Goal: Find specific page/section: Find specific page/section

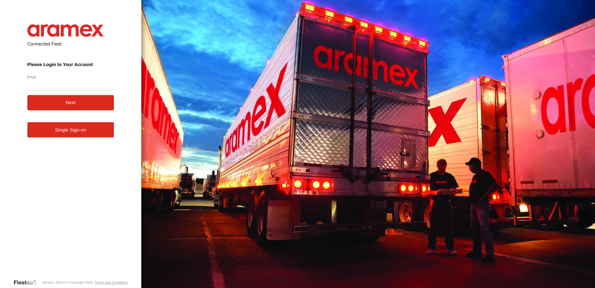
click at [52, 87] on input "Email" at bounding box center [70, 84] width 87 height 11
type input "**********"
click at [67, 101] on button "Next" at bounding box center [70, 102] width 87 height 15
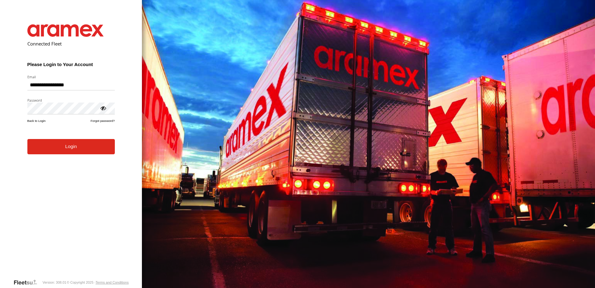
click at [63, 155] on form "**********" at bounding box center [71, 146] width 106 height 263
click at [70, 148] on button "Login" at bounding box center [71, 146] width 88 height 15
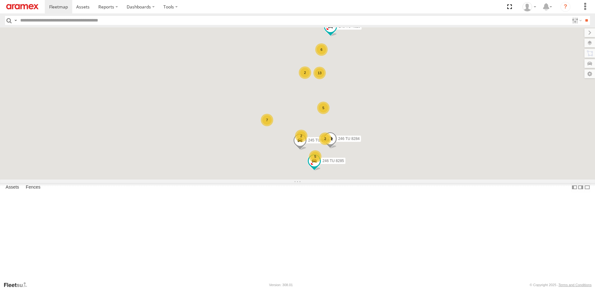
click at [42, 22] on input "text" at bounding box center [294, 20] width 552 height 9
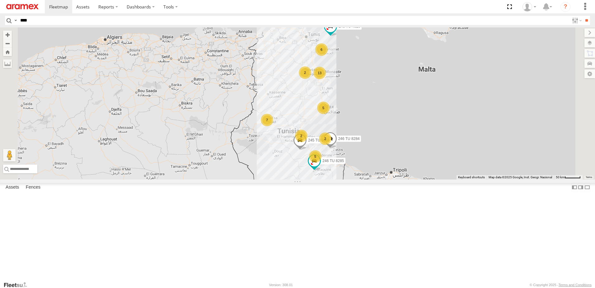
click at [583, 16] on input "**" at bounding box center [586, 20] width 7 height 9
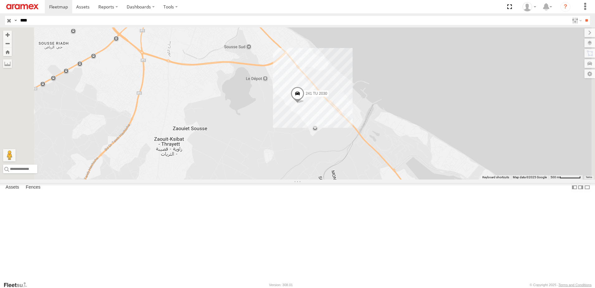
click at [35, 21] on input "****" at bounding box center [294, 20] width 552 height 9
click at [583, 16] on input "**" at bounding box center [586, 20] width 7 height 9
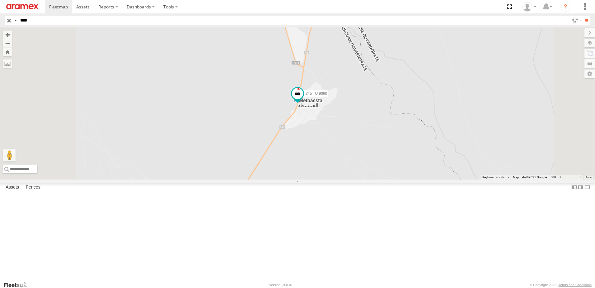
drag, startPoint x: 36, startPoint y: 22, endPoint x: 9, endPoint y: 24, distance: 26.9
click at [9, 24] on div "Search Query Asset ID Asset Label Registration Manufacturer Model VIN Job ID Dr…" at bounding box center [294, 20] width 578 height 9
click at [583, 16] on input "**" at bounding box center [586, 20] width 7 height 9
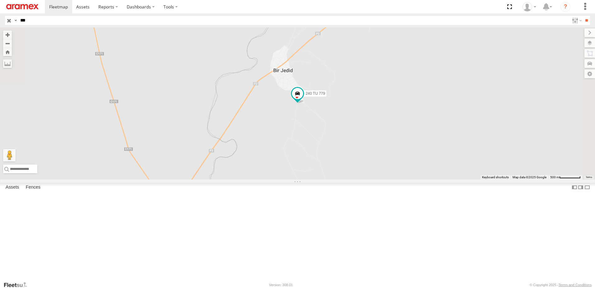
drag, startPoint x: 32, startPoint y: 21, endPoint x: 15, endPoint y: 21, distance: 17.1
click at [15, 21] on div "Search Query Asset ID Asset Label Registration Manufacturer Model VIN Job ID Dr…" at bounding box center [294, 20] width 578 height 9
click at [23, 20] on input "***" at bounding box center [294, 20] width 552 height 9
type input "****"
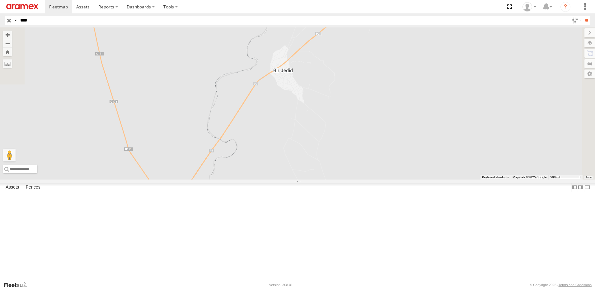
click at [583, 16] on input "**" at bounding box center [586, 20] width 7 height 9
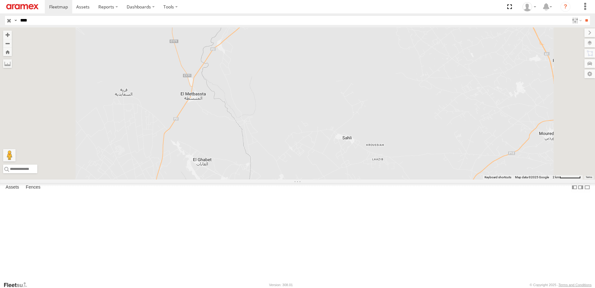
drag, startPoint x: 304, startPoint y: 88, endPoint x: 301, endPoint y: 132, distance: 44.0
click at [301, 132] on div at bounding box center [297, 103] width 595 height 152
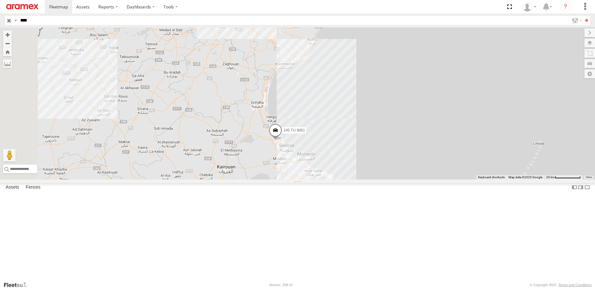
drag, startPoint x: 326, startPoint y: 81, endPoint x: 331, endPoint y: 158, distance: 76.8
click at [330, 169] on div "245 TU 9061" at bounding box center [297, 103] width 595 height 152
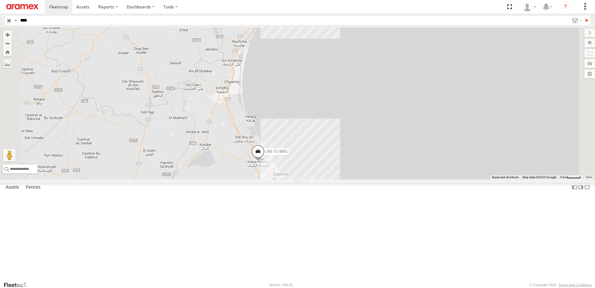
click at [265, 161] on span at bounding box center [258, 153] width 14 height 17
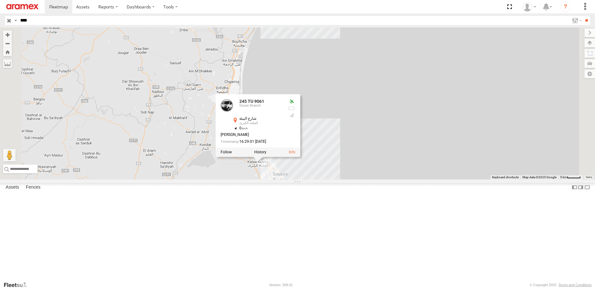
click at [254, 179] on div "245 TU 9061 245 TU [GEOGRAPHIC_DATA] 35.87789 , 10.53573 0 [PERSON_NAME] 16:29:…" at bounding box center [297, 103] width 595 height 152
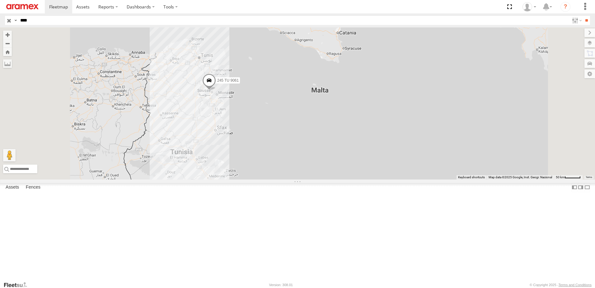
click at [7, 22] on input "button" at bounding box center [9, 20] width 8 height 9
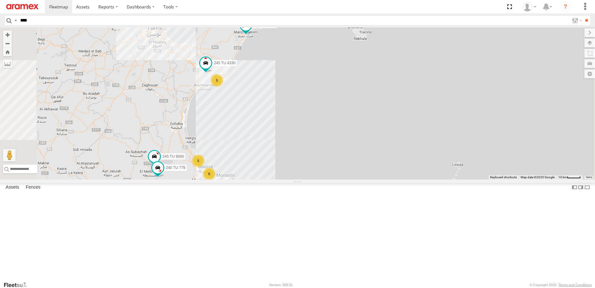
drag, startPoint x: 254, startPoint y: 196, endPoint x: 272, endPoint y: 152, distance: 47.8
click at [272, 152] on div "246 TU 8284 245 TU 4329 245 TU 9066 246 TU 8285 5 8 245 TU 4330 5 245 TU 9060 2…" at bounding box center [297, 103] width 595 height 152
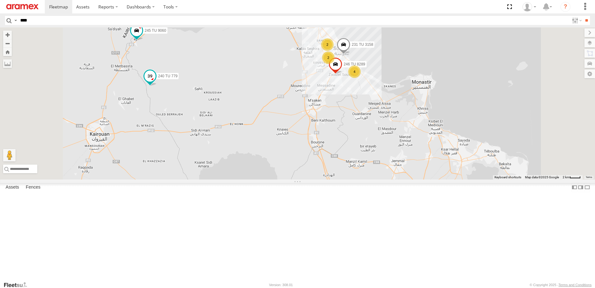
click at [156, 82] on span at bounding box center [150, 76] width 11 height 11
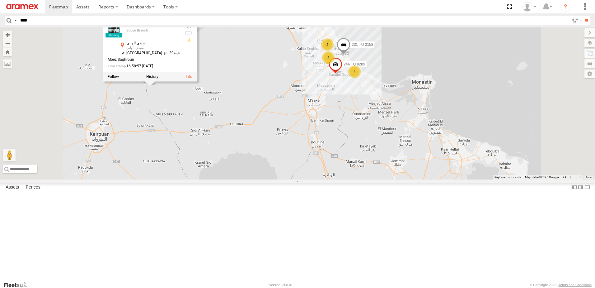
click at [263, 154] on div "246 TU 8284 245 TU 4329 245 TU 9066 246 TU 8285 245 TU 4330 245 TU 9060 240 TU …" at bounding box center [297, 103] width 595 height 152
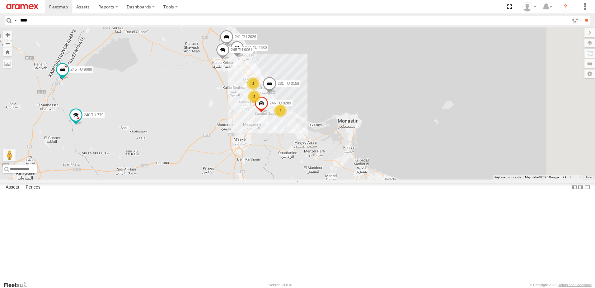
drag, startPoint x: 403, startPoint y: 147, endPoint x: 328, endPoint y: 187, distance: 85.7
click at [328, 179] on div "246 TU 8284 245 TU 4329 245 TU 9066 246 TU 8285 245 TU 4330 245 TU 9060 240 TU …" at bounding box center [297, 103] width 595 height 152
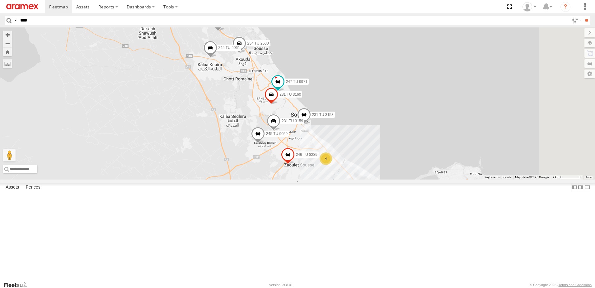
drag, startPoint x: 308, startPoint y: 119, endPoint x: 271, endPoint y: 167, distance: 61.1
click at [271, 167] on div "246 TU 8284 245 TU 4329 245 TU 9066 246 TU 8285 245 TU 4330 245 TU 9060 240 TU …" at bounding box center [297, 103] width 595 height 152
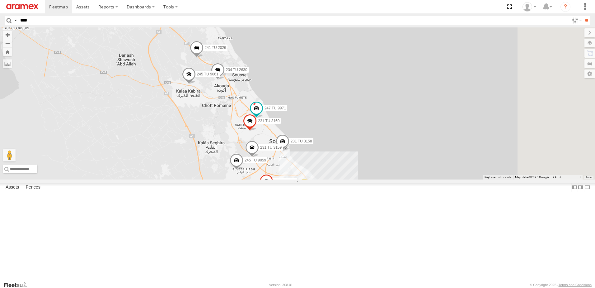
click at [204, 58] on span at bounding box center [197, 49] width 14 height 17
click at [223, 136] on div "246 TU 8284 245 TU 4329 245 TU 9066 246 TU 8285 245 TU 4330 245 TU 9060 240 TU …" at bounding box center [297, 103] width 595 height 152
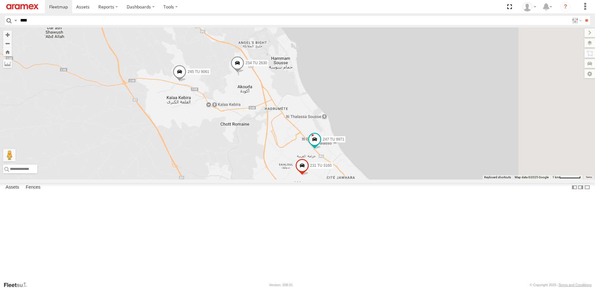
drag, startPoint x: 374, startPoint y: 148, endPoint x: 320, endPoint y: 148, distance: 54.8
click at [320, 148] on div "246 TU 8284 245 TU 4329 245 TU 9066 246 TU 8285 245 TU 4330 245 TU 9060 240 TU …" at bounding box center [297, 103] width 595 height 152
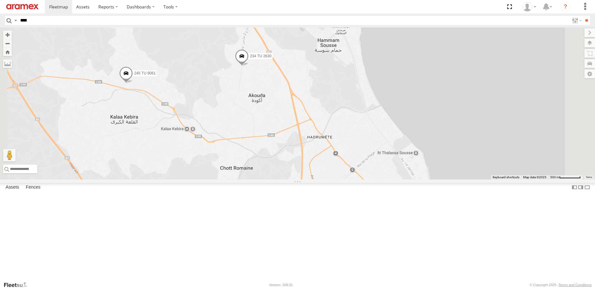
click at [249, 66] on span at bounding box center [242, 57] width 14 height 17
click at [320, 135] on div "246 TU 8284 245 TU 4329 245 TU 9066 246 TU 8285 245 TU 4330 245 TU 9060 240 TU …" at bounding box center [297, 103] width 595 height 152
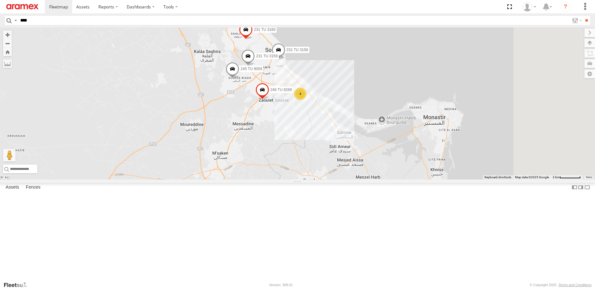
drag, startPoint x: 298, startPoint y: 178, endPoint x: 248, endPoint y: 79, distance: 110.6
click at [248, 79] on div "246 TU 8284 245 TU 4329 245 TU 9066 246 TU 8285 245 TU 4330 245 TU 9060 240 TU …" at bounding box center [297, 103] width 595 height 152
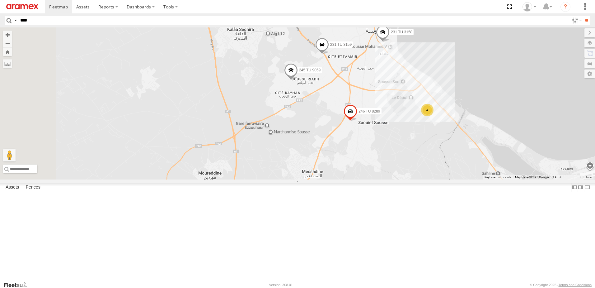
drag, startPoint x: 260, startPoint y: 97, endPoint x: 384, endPoint y: 158, distance: 137.9
click at [384, 158] on div "246 TU 8284 245 TU 4329 245 TU 9066 246 TU 8285 245 TU 4330 245 TU 9060 240 TU …" at bounding box center [297, 103] width 595 height 152
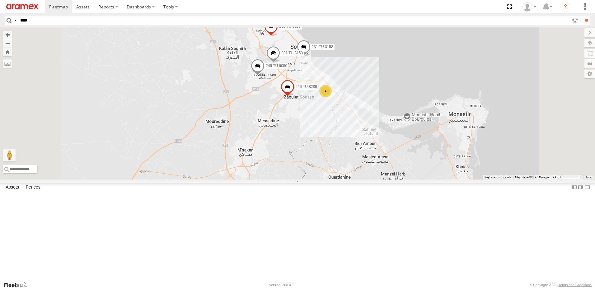
click at [265, 76] on span at bounding box center [258, 67] width 14 height 17
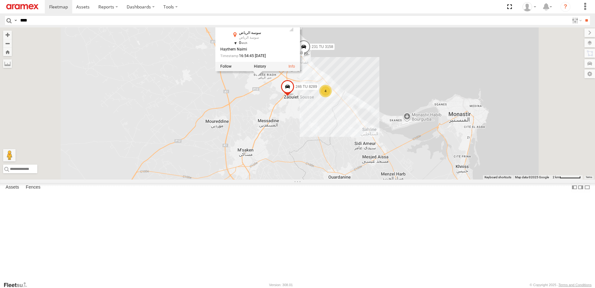
click at [305, 135] on div "246 TU 8284 245 TU 4329 245 TU 9066 246 TU 8285 245 TU 4330 245 TU 9060 240 TU …" at bounding box center [297, 103] width 595 height 152
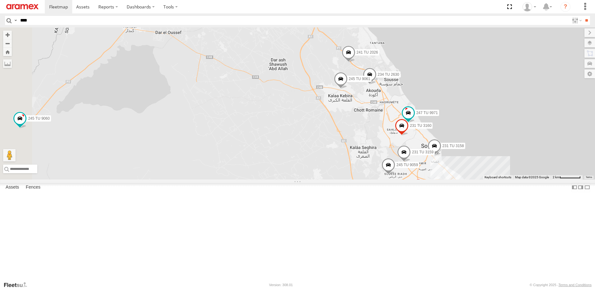
drag, startPoint x: 258, startPoint y: 88, endPoint x: 389, endPoint y: 189, distance: 165.6
click at [389, 179] on div "246 TU 8284 245 TU 4329 245 TU 9066 246 TU 8285 245 TU 4330 245 TU 9060 240 TU …" at bounding box center [297, 103] width 595 height 152
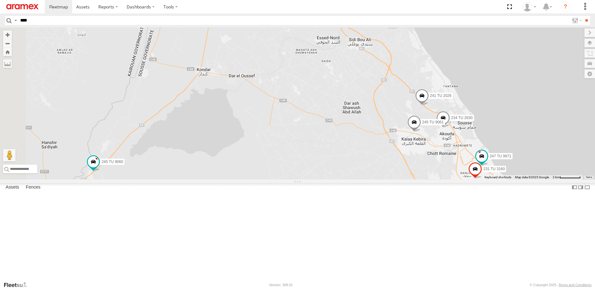
drag, startPoint x: 227, startPoint y: 93, endPoint x: 312, endPoint y: 141, distance: 98.0
click at [311, 141] on div "246 TU 8284 245 TU 4329 245 TU 9066 246 TU 8285 245 TU 4330 245 TU 9060 240 TU …" at bounding box center [297, 103] width 595 height 152
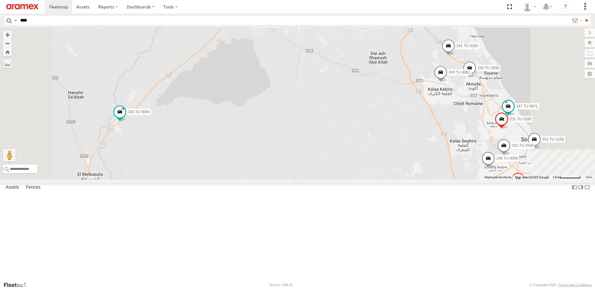
drag, startPoint x: 299, startPoint y: 207, endPoint x: 285, endPoint y: 149, distance: 60.3
click at [285, 149] on div "246 TU 8284 245 TU 4329 245 TU 9066 246 TU 8285 245 TU 4330 245 TU 9060 240 TU …" at bounding box center [297, 103] width 595 height 152
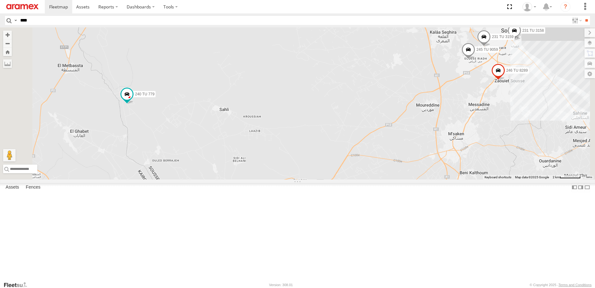
drag, startPoint x: 305, startPoint y: 184, endPoint x: 306, endPoint y: 180, distance: 4.3
click at [306, 179] on div "246 TU 8284 245 TU 4329 245 TU 9066 246 TU 8285 245 TU 4330 245 TU 9060 240 TU …" at bounding box center [297, 103] width 595 height 152
